Goal: Find specific page/section: Find specific page/section

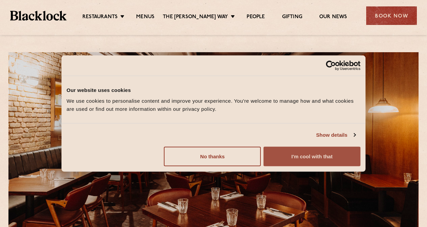
click at [293, 162] on button "I'm cool with that" at bounding box center [311, 157] width 97 height 20
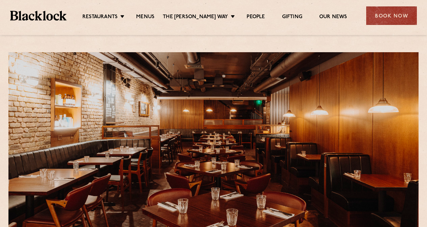
click at [145, 6] on div "Restaurants Soho City Shoreditch Covent Garden Canary Wharf Manchester Birmingh…" at bounding box center [213, 15] width 427 height 30
click at [145, 14] on link "Menus" at bounding box center [145, 17] width 18 height 7
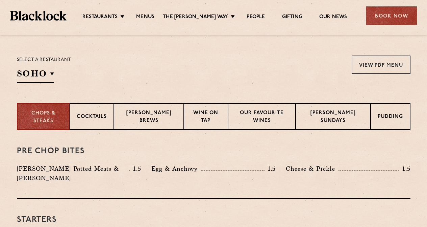
scroll to position [209, 0]
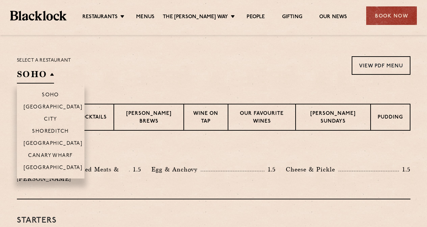
click at [51, 77] on h2 "SOHO" at bounding box center [35, 76] width 37 height 15
click at [54, 145] on p "[GEOGRAPHIC_DATA]" at bounding box center [53, 144] width 59 height 7
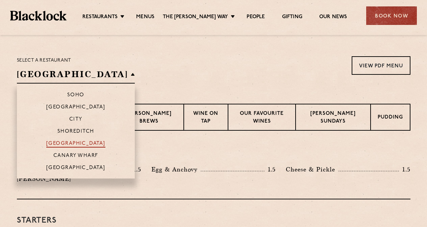
click at [70, 143] on p "[GEOGRAPHIC_DATA]" at bounding box center [75, 144] width 59 height 7
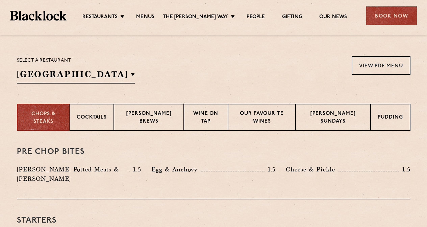
click at [167, 81] on div "Select a restaurant [GEOGRAPHIC_DATA] [GEOGRAPHIC_DATA] [GEOGRAPHIC_DATA] [GEOG…" at bounding box center [213, 69] width 393 height 27
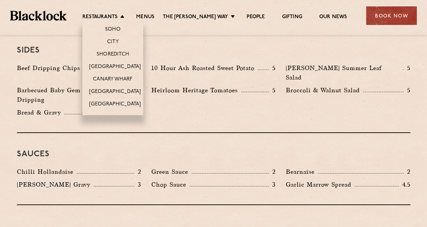
scroll to position [1057, 0]
